Goal: Information Seeking & Learning: Learn about a topic

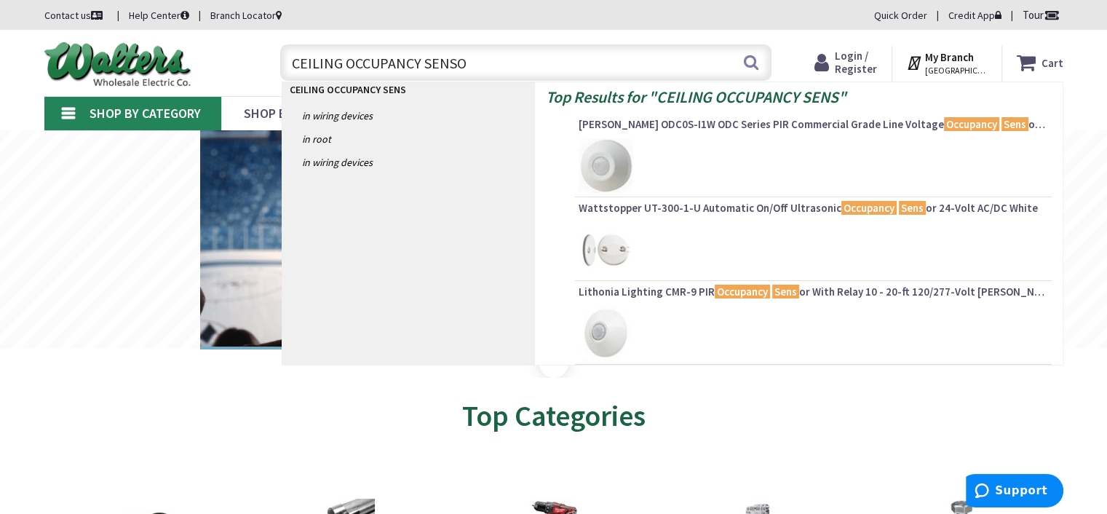
type input "CEILING OCCUPANCY SENSOR"
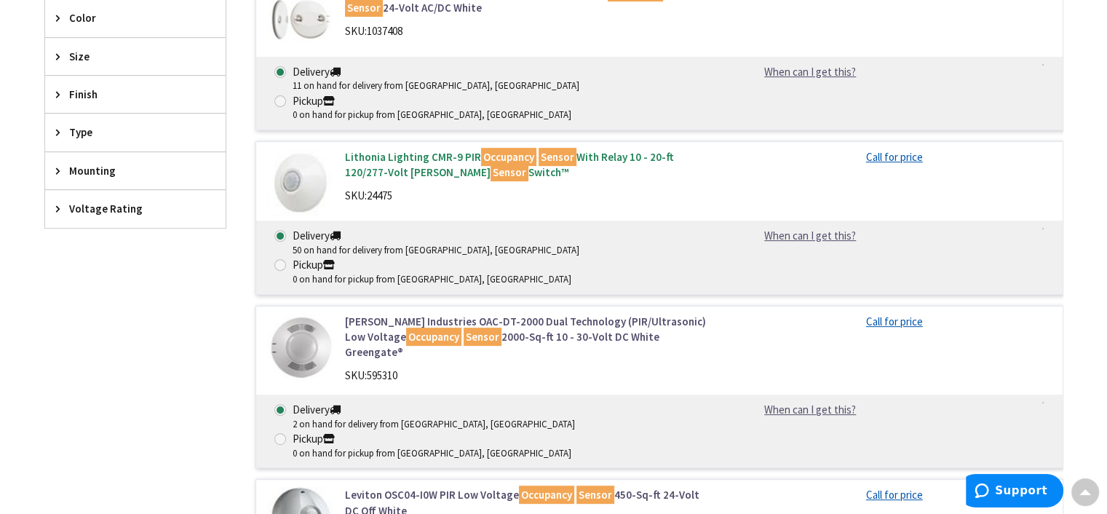
scroll to position [509, 0]
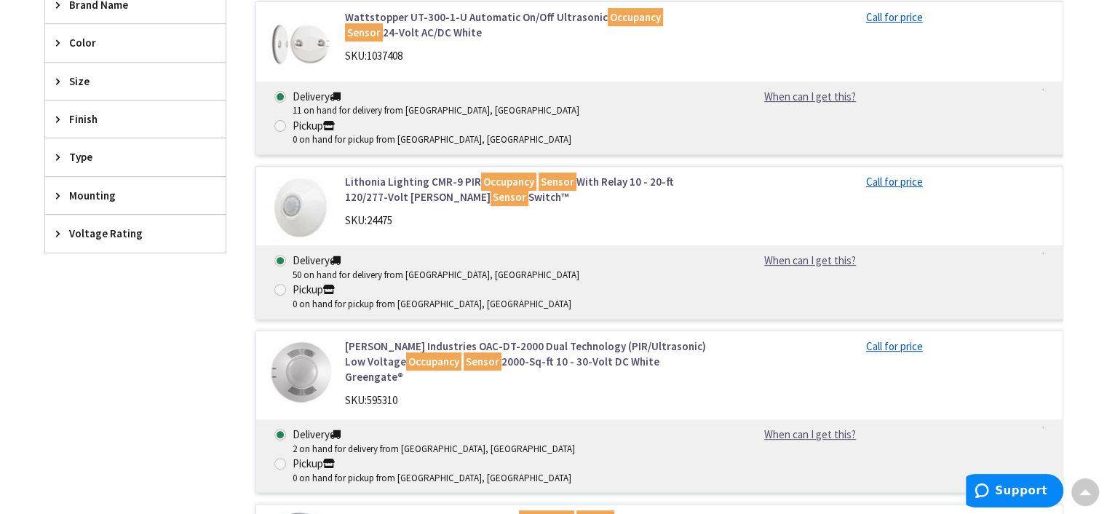
click at [512, 172] on mark "Occupancy" at bounding box center [508, 181] width 55 height 18
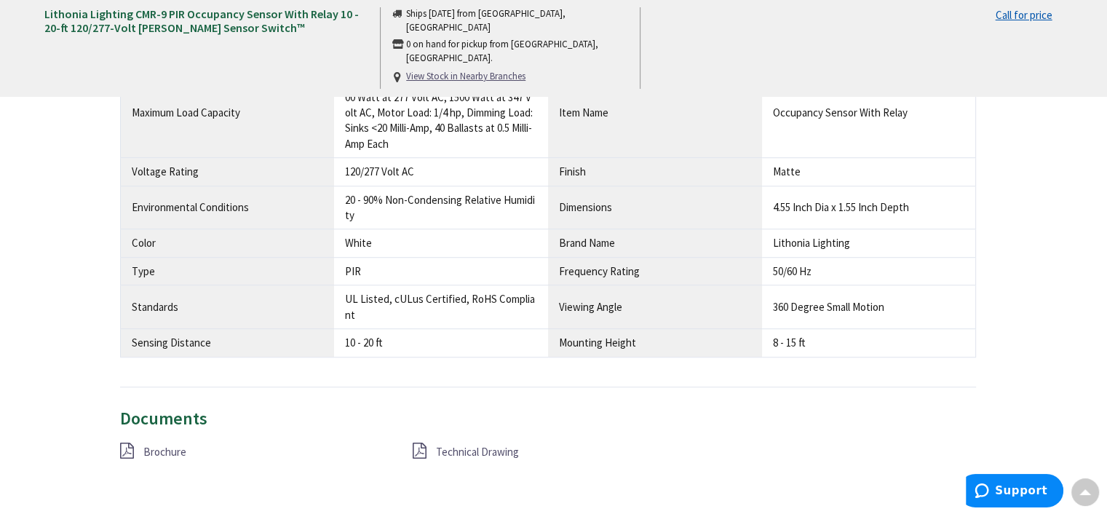
scroll to position [1091, 0]
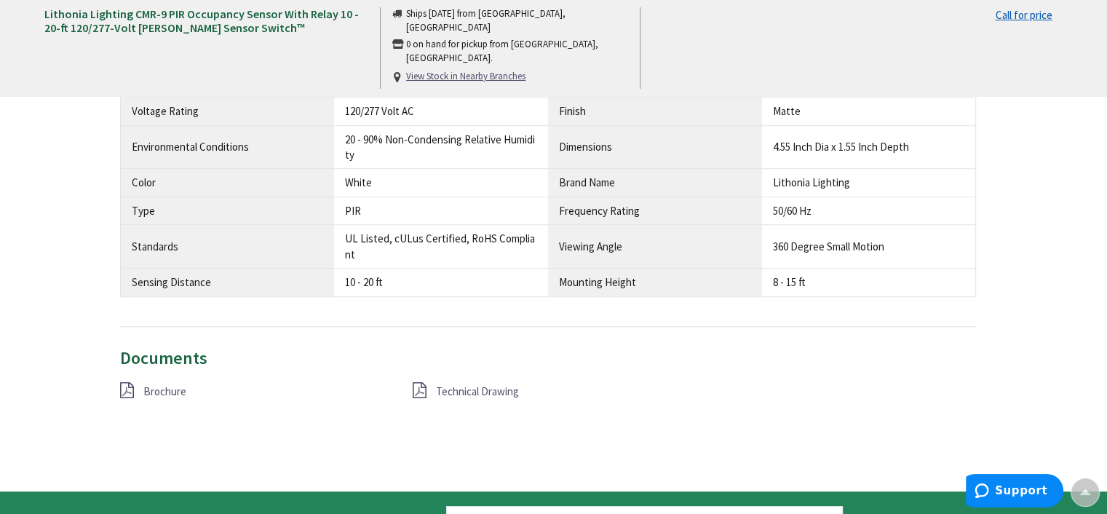
click at [162, 386] on span "Brochure" at bounding box center [164, 391] width 43 height 14
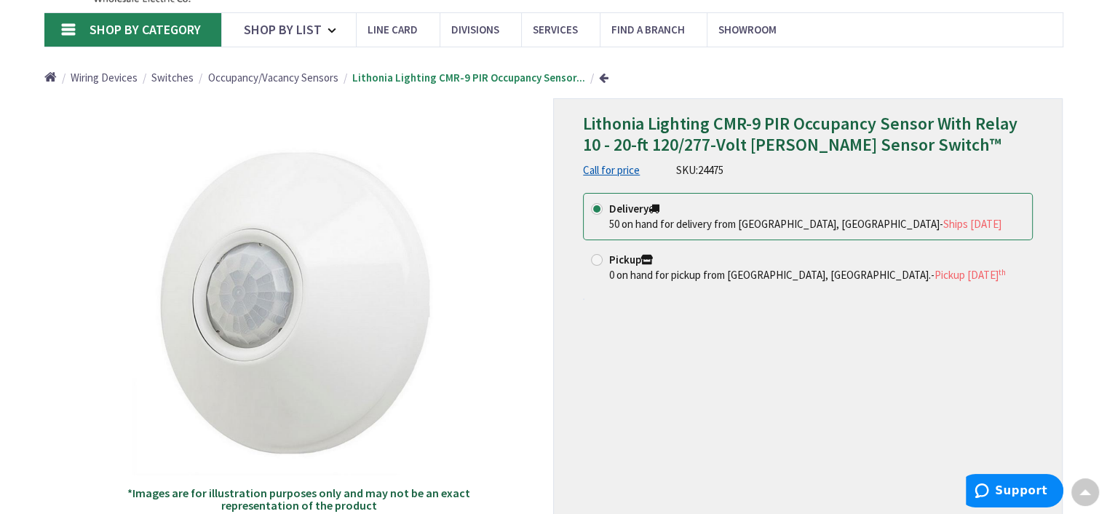
scroll to position [0, 0]
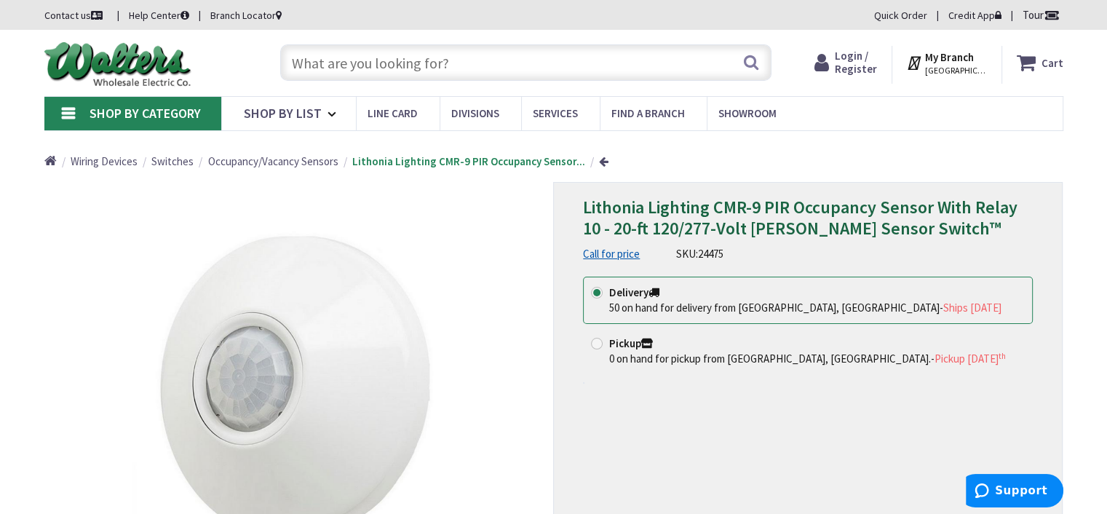
click at [457, 59] on input "text" at bounding box center [525, 62] width 491 height 36
drag, startPoint x: 457, startPoint y: 59, endPoint x: 423, endPoint y: 55, distance: 33.7
click at [422, 54] on input "text" at bounding box center [525, 62] width 491 height 36
drag, startPoint x: 448, startPoint y: 57, endPoint x: 425, endPoint y: 59, distance: 23.3
click at [424, 60] on input "text" at bounding box center [525, 62] width 491 height 36
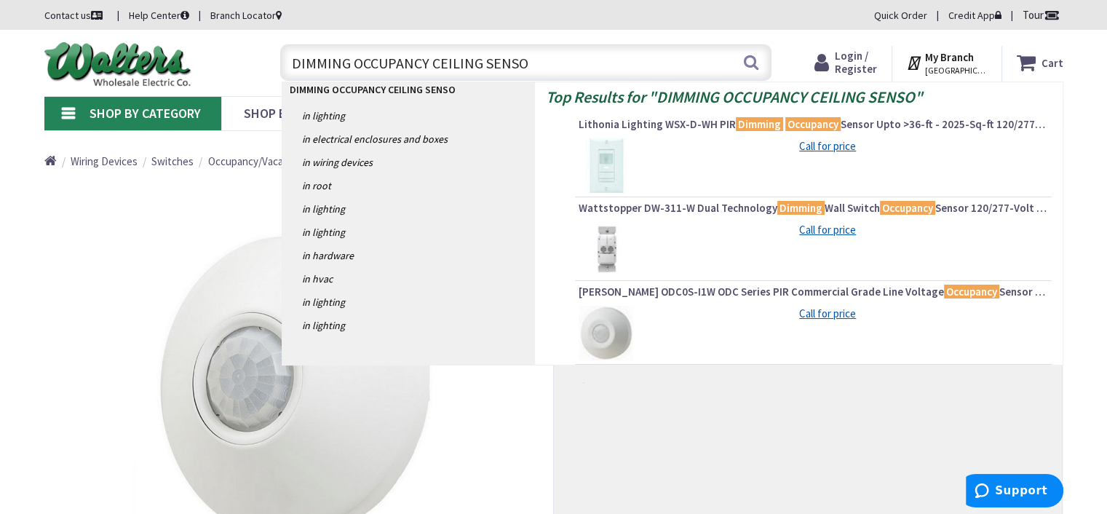
type input "DIMMING OCCUPANCY CEILING SENSOR"
